Goal: Task Accomplishment & Management: Manage account settings

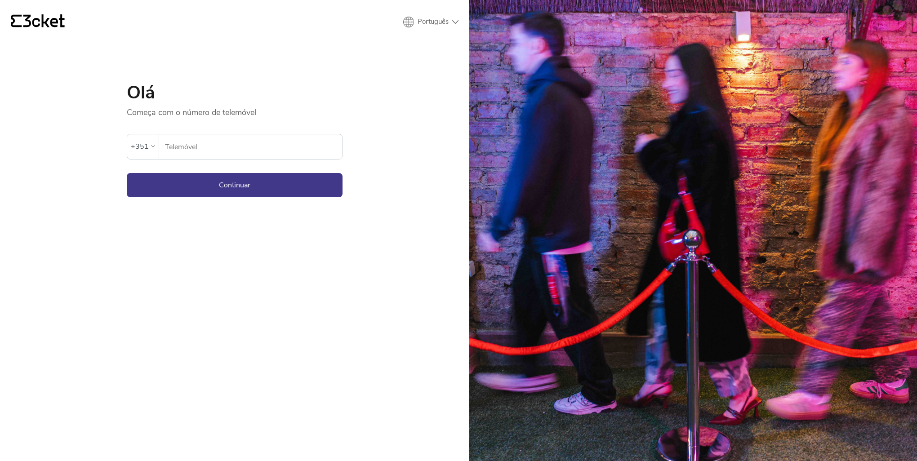
click at [235, 150] on input "Telemóvel" at bounding box center [254, 146] width 178 height 25
type input "964584169"
click at [236, 182] on button "Continuar" at bounding box center [235, 185] width 216 height 24
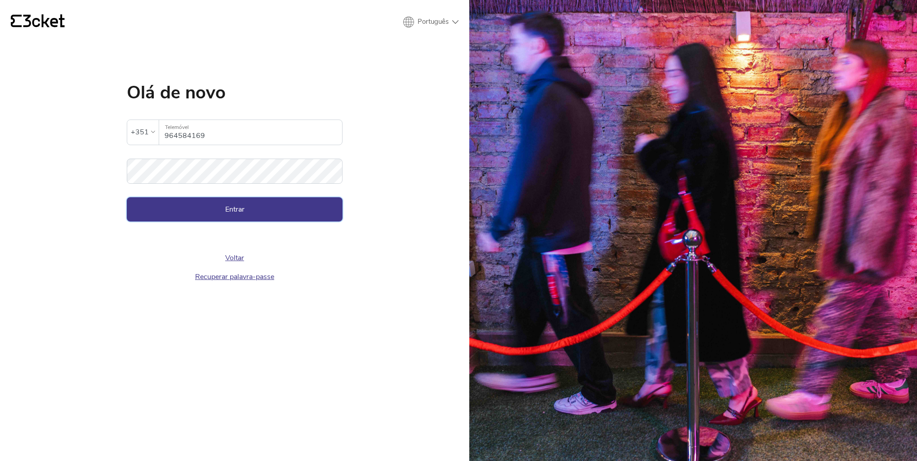
click at [258, 207] on button "Entrar" at bounding box center [235, 209] width 216 height 24
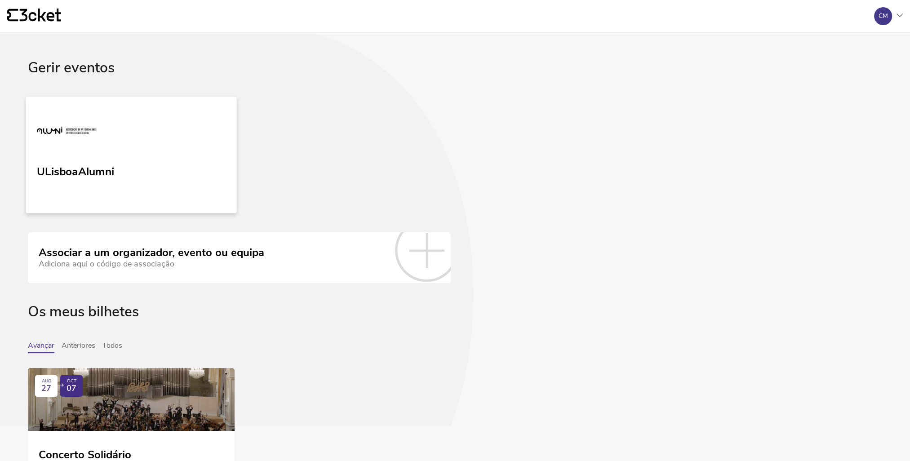
click at [191, 174] on link "ULisboaAlumni" at bounding box center [131, 155] width 211 height 116
